Goal: Information Seeking & Learning: Understand process/instructions

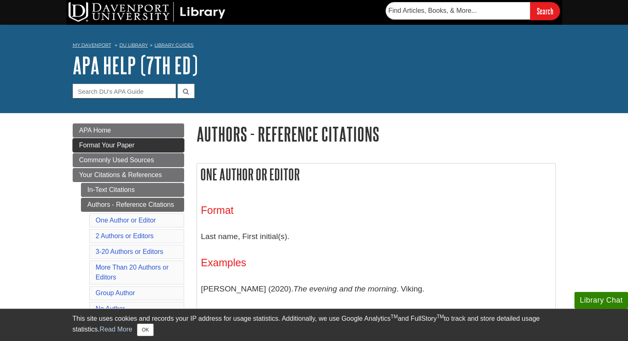
click at [113, 144] on span "Format Your Paper" at bounding box center [106, 145] width 55 height 7
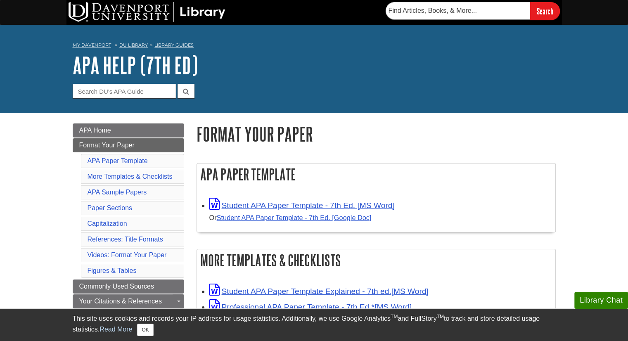
scroll to position [41, 0]
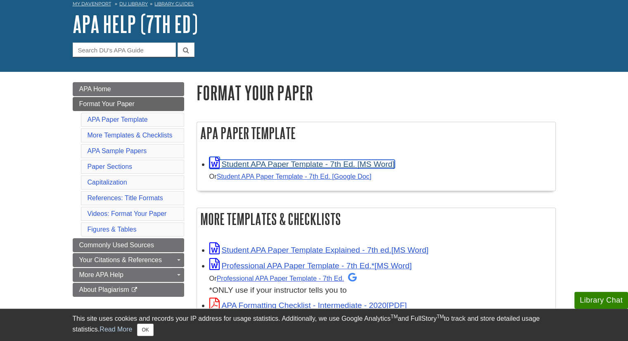
click at [267, 166] on link "Student APA Paper Template - 7th Ed. [MS Word]" at bounding box center [301, 164] width 185 height 9
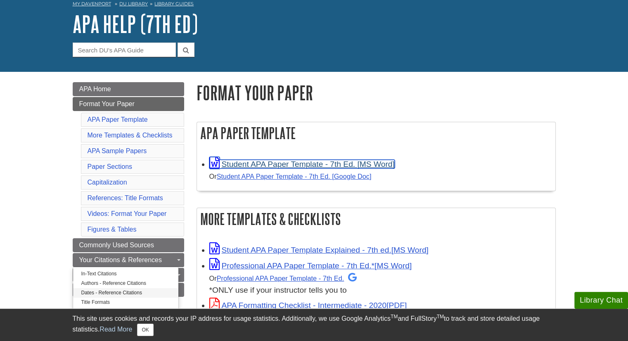
scroll to position [165, 0]
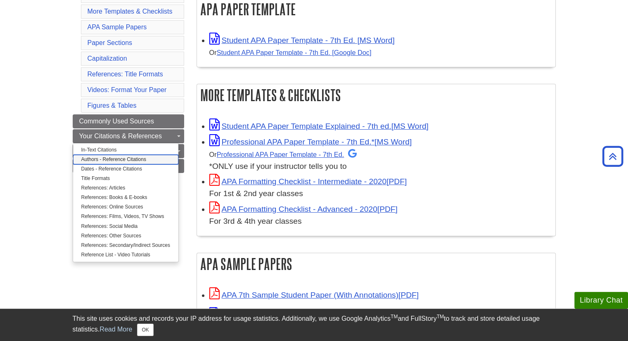
click at [116, 160] on link "Authors - Reference Citations" at bounding box center [125, 159] width 105 height 9
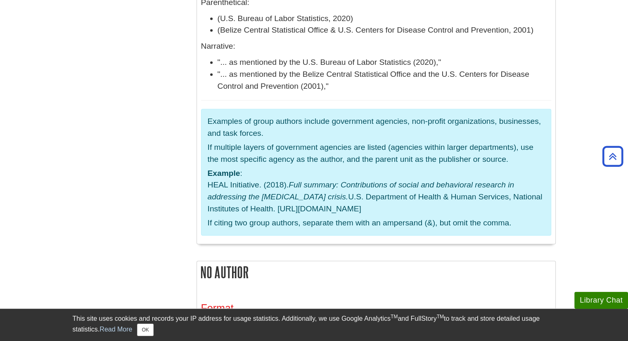
scroll to position [2063, 0]
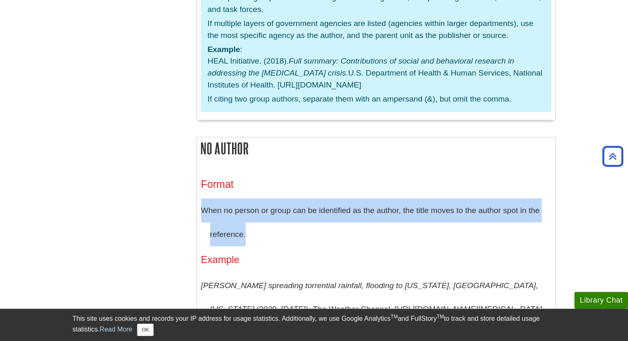
drag, startPoint x: 201, startPoint y: 84, endPoint x: 250, endPoint y: 108, distance: 54.6
click at [250, 198] on p "When no person or group can be identified as the author, the title moves to the…" at bounding box center [376, 221] width 350 height 47
copy p "When no person or group can be identified as the author, the title moves to the…"
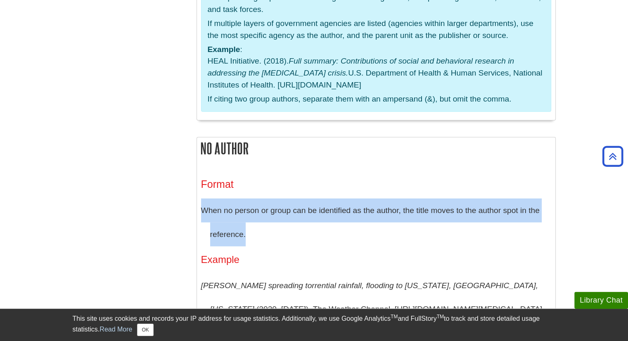
copy p "When no person or group can be identified as the author, the title moves to the…"
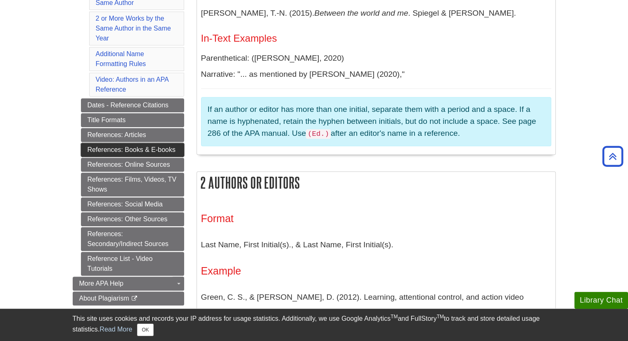
scroll to position [330, 0]
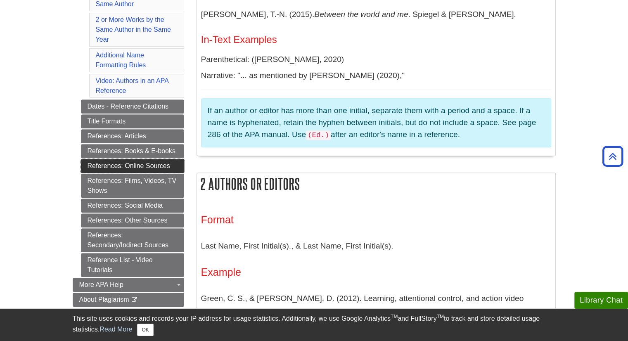
click at [138, 161] on link "References: Online Sources" at bounding box center [132, 166] width 103 height 14
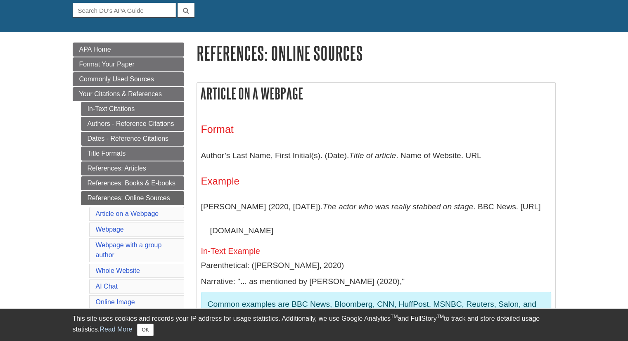
scroll to position [83, 0]
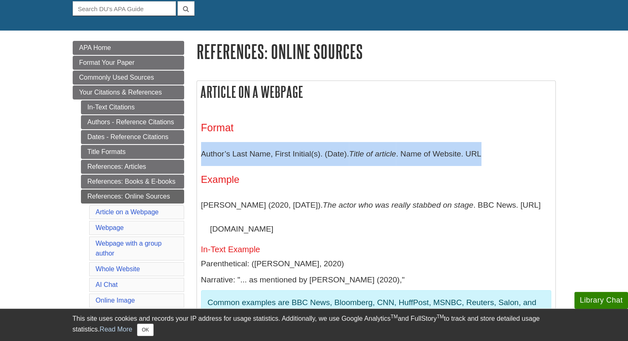
drag, startPoint x: 201, startPoint y: 154, endPoint x: 489, endPoint y: 158, distance: 288.0
click at [489, 158] on p "Author’s Last Name, First Initial(s). (Date). Title of article . Name of Websit…" at bounding box center [376, 154] width 350 height 24
copy p "Author’s Last Name, First Initial(s). (Date). Title of article . Name of Websit…"
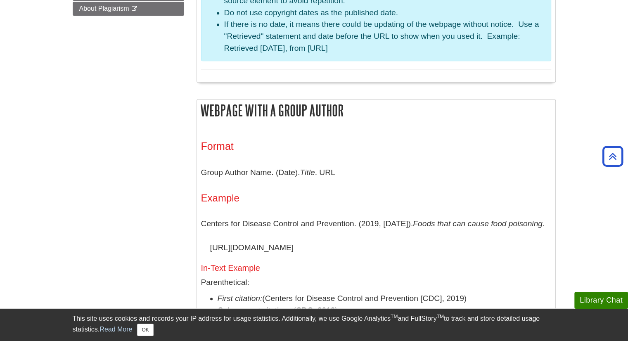
scroll to position [784, 0]
